Goal: Task Accomplishment & Management: Use online tool/utility

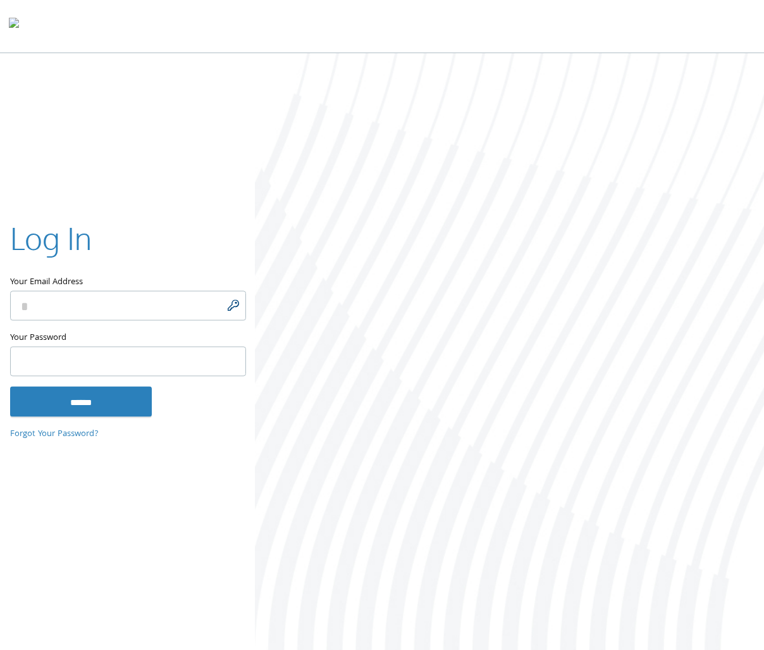
click at [236, 300] on input "Your Email Address" at bounding box center [128, 305] width 236 height 30
type input "**********"
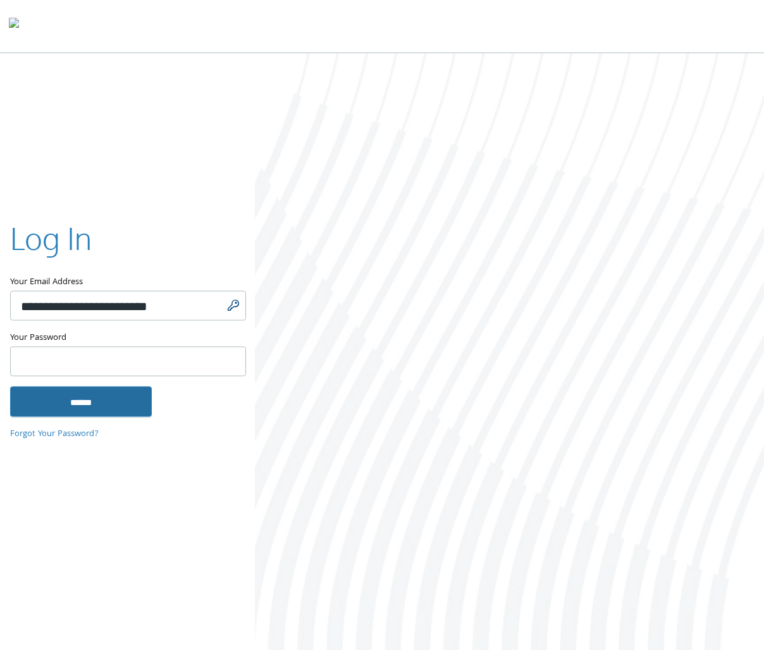
click at [114, 398] on input "******" at bounding box center [81, 401] width 142 height 30
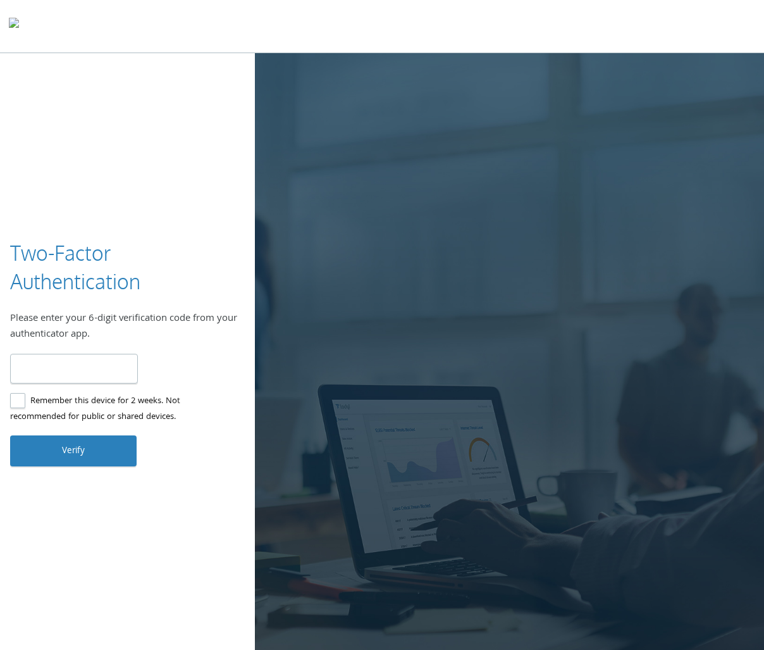
type input "******"
